Goal: Navigation & Orientation: Understand site structure

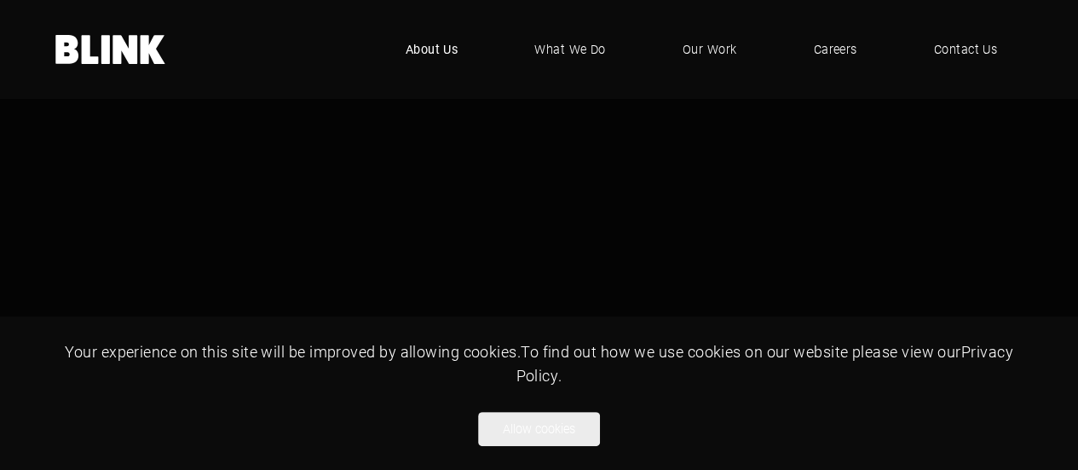
click at [442, 50] on span "About Us" at bounding box center [432, 49] width 53 height 19
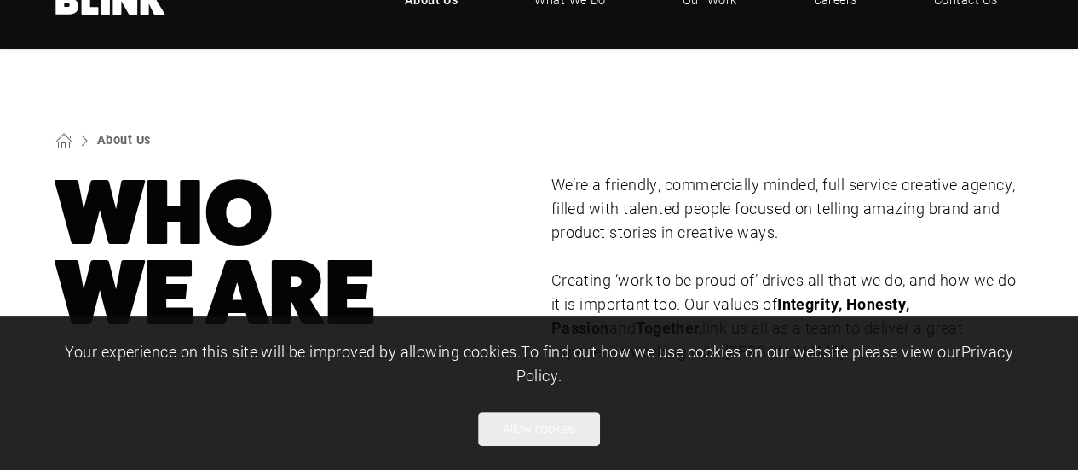
scroll to position [85, 0]
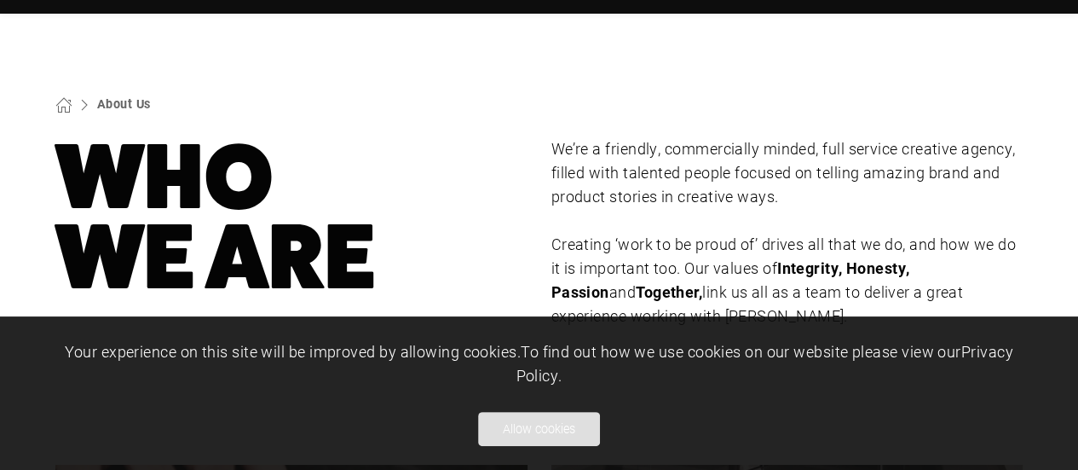
click at [557, 427] on button "Allow cookies" at bounding box center [539, 429] width 122 height 34
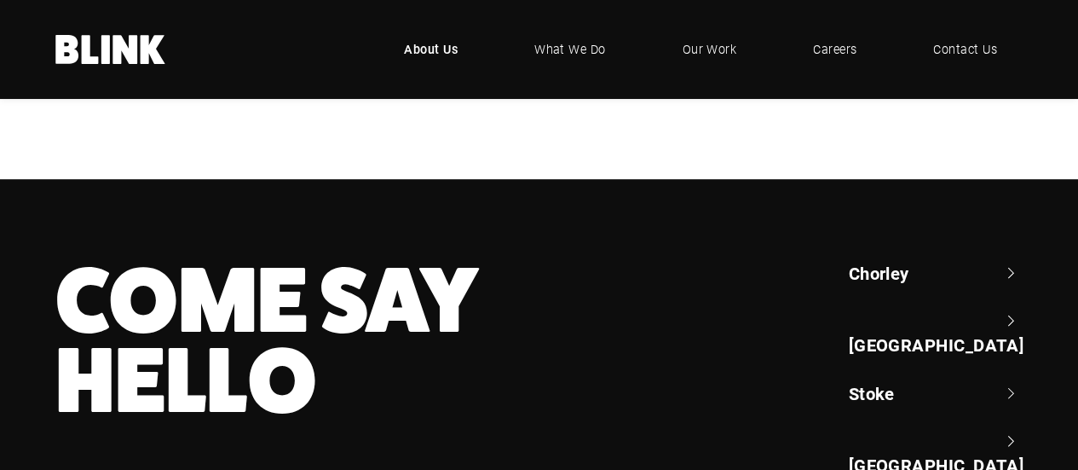
scroll to position [3692, 0]
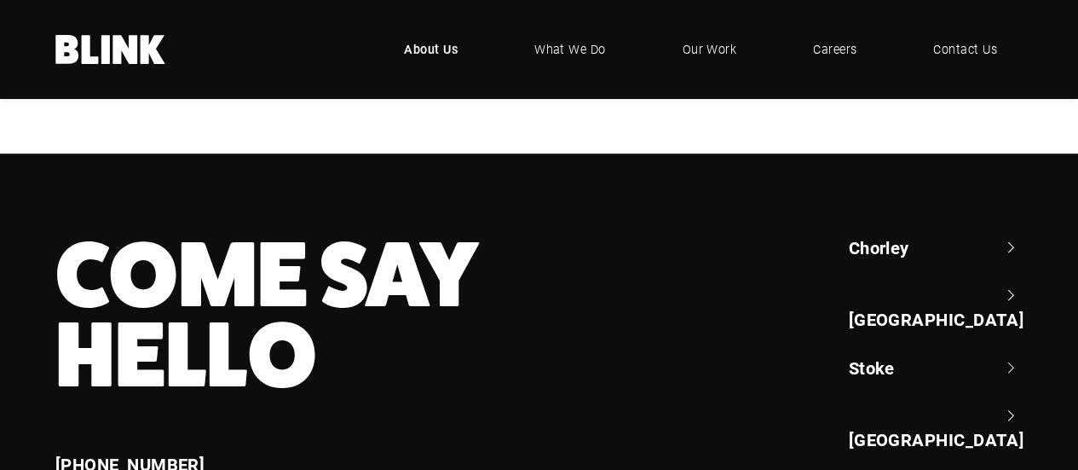
click at [924, 235] on link "Chorley" at bounding box center [935, 247] width 175 height 24
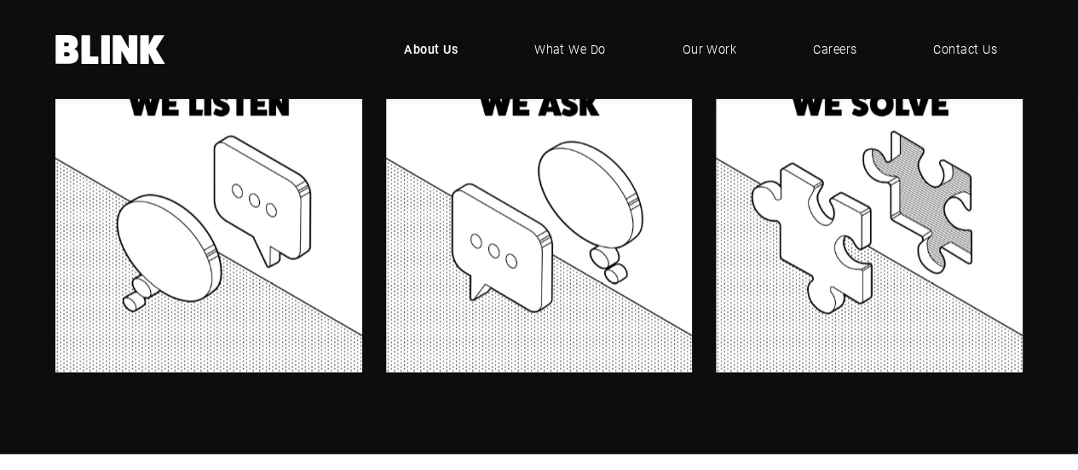
scroll to position [1372, 0]
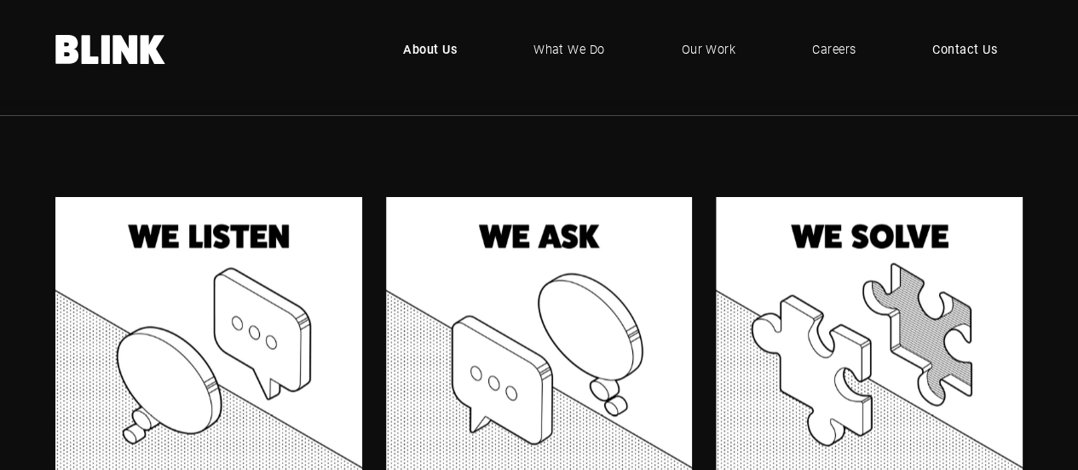
click at [956, 50] on span "Contact Us" at bounding box center [964, 49] width 65 height 19
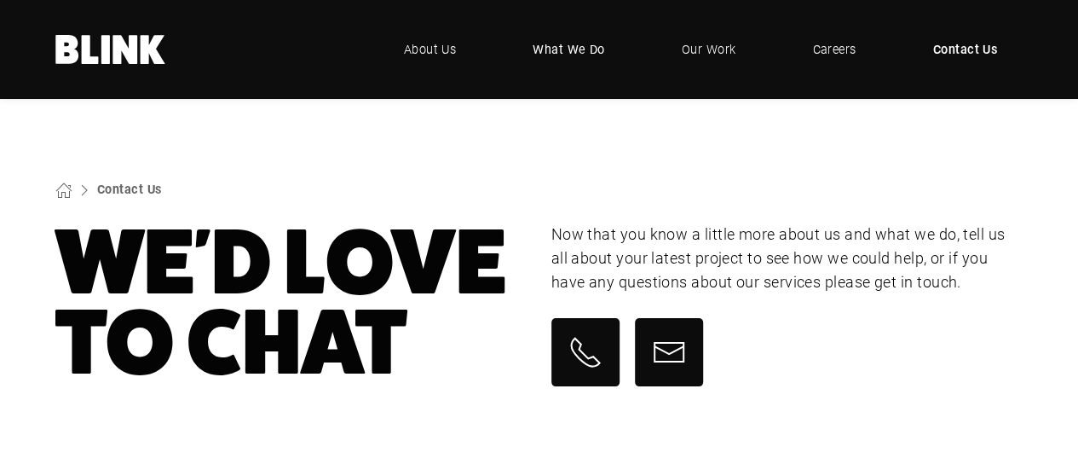
click at [559, 46] on span "What We Do" at bounding box center [569, 49] width 72 height 19
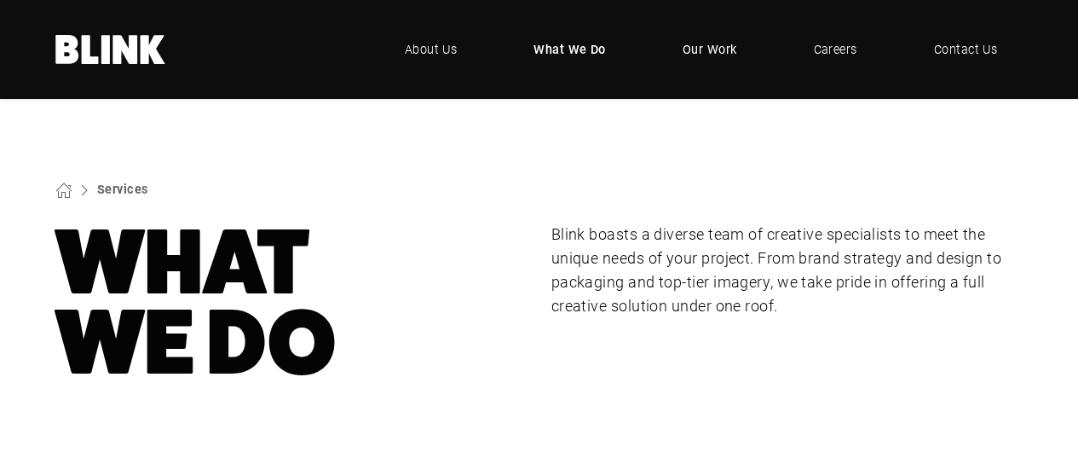
click at [711, 50] on span "Our Work" at bounding box center [710, 49] width 55 height 19
